Goal: Task Accomplishment & Management: Complete application form

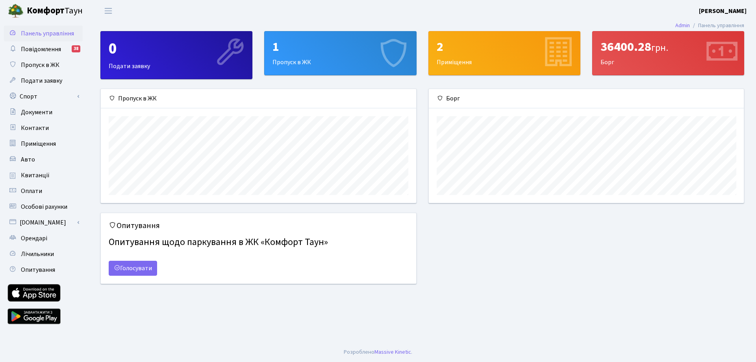
scroll to position [114, 315]
click at [304, 54] on div "1" at bounding box center [339, 46] width 135 height 15
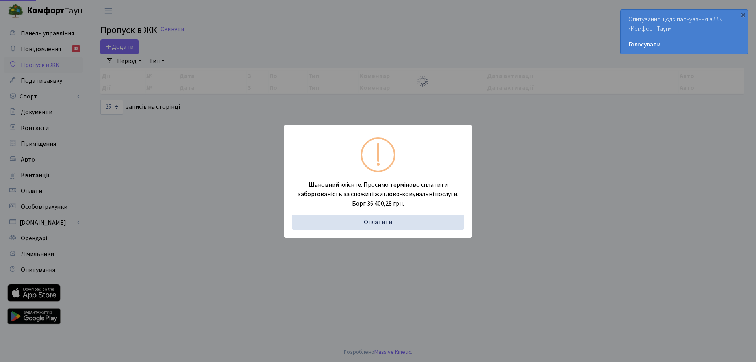
select select "25"
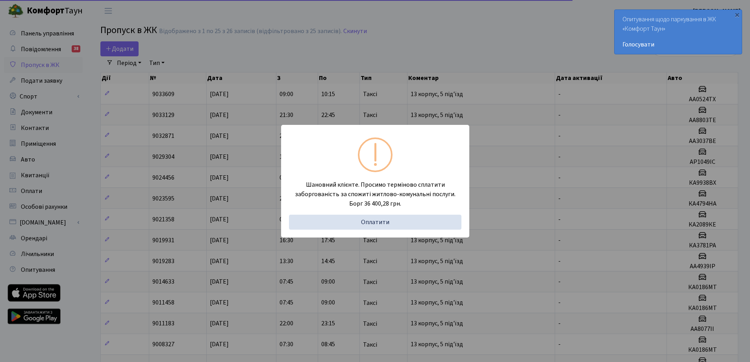
click at [393, 33] on div "Шановний клієнте. Просимо терміново сплатити заборгованість за спожиті житлово-…" at bounding box center [375, 181] width 750 height 362
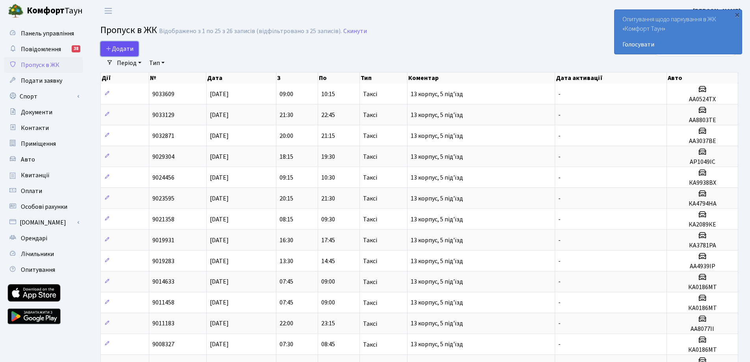
click at [111, 47] on icon at bounding box center [109, 48] width 6 height 6
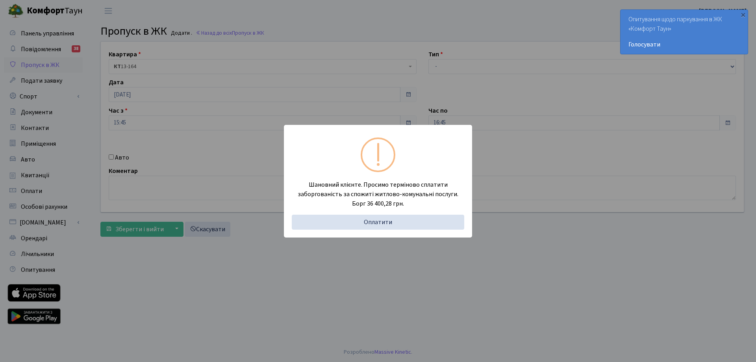
click at [417, 33] on div "Шановний клієнте. Просимо терміново сплатити заборгованість за спожиті житлово-…" at bounding box center [378, 181] width 756 height 362
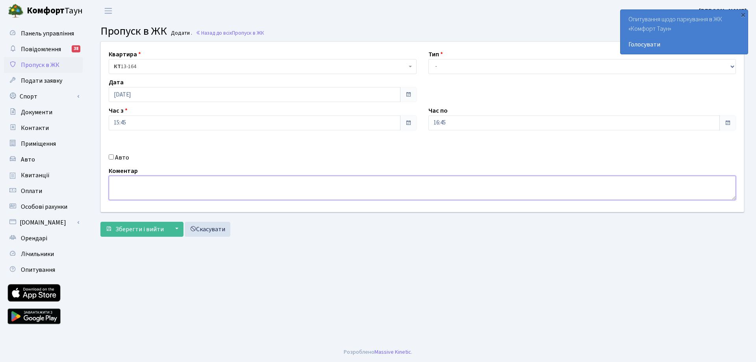
click at [199, 192] on textarea at bounding box center [422, 188] width 627 height 24
type textarea "Артур"
click at [471, 66] on select "- Доставка Таксі Гості Сервіс" at bounding box center [582, 66] width 308 height 15
select select "3"
click at [428, 59] on select "- Доставка Таксі Гості Сервіс" at bounding box center [582, 66] width 308 height 15
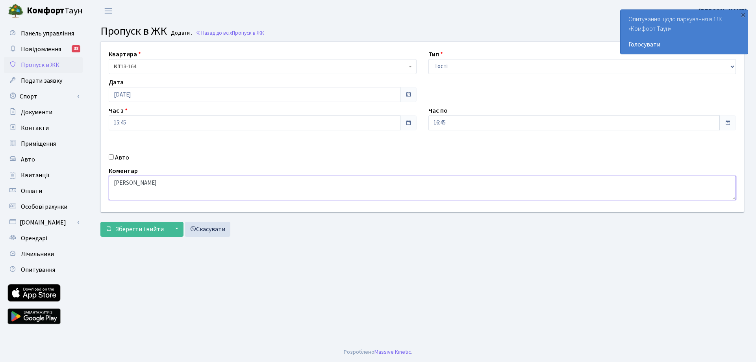
click at [154, 185] on textarea "Артур" at bounding box center [422, 188] width 627 height 24
click at [169, 185] on textarea "Артур 13 корпус 5 підїзд" at bounding box center [422, 188] width 627 height 24
click at [167, 185] on textarea "Артур 13 корпус 5 підїзд" at bounding box center [422, 188] width 627 height 24
type textarea "[PERSON_NAME] 13 корпус 5 під'їзд"
click at [137, 231] on span "Зберегти і вийти" at bounding box center [139, 229] width 48 height 9
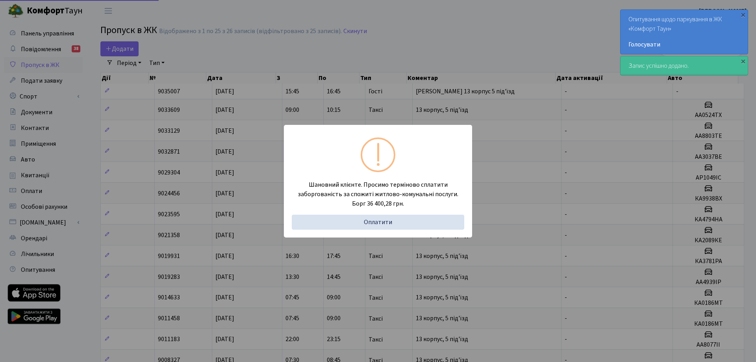
select select "25"
click at [413, 74] on div "Шановний клієнте. Просимо терміново сплатити заборгованість за спожиті житлово-…" at bounding box center [375, 181] width 750 height 362
